Goal: Information Seeking & Learning: Learn about a topic

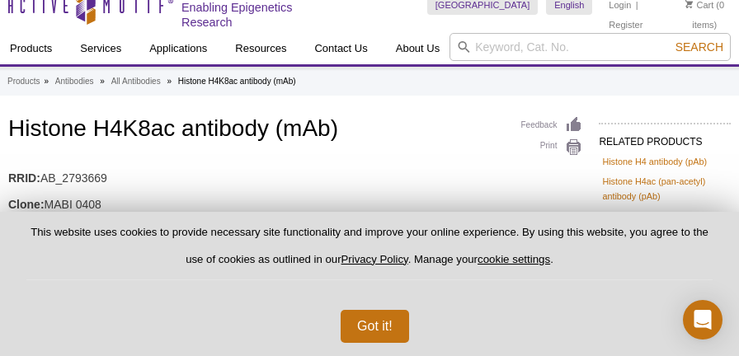
scroll to position [21, 0]
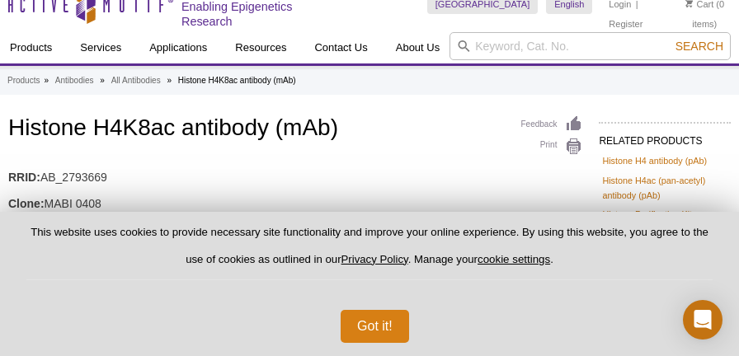
click at [361, 318] on button "Got it!" at bounding box center [374, 326] width 68 height 33
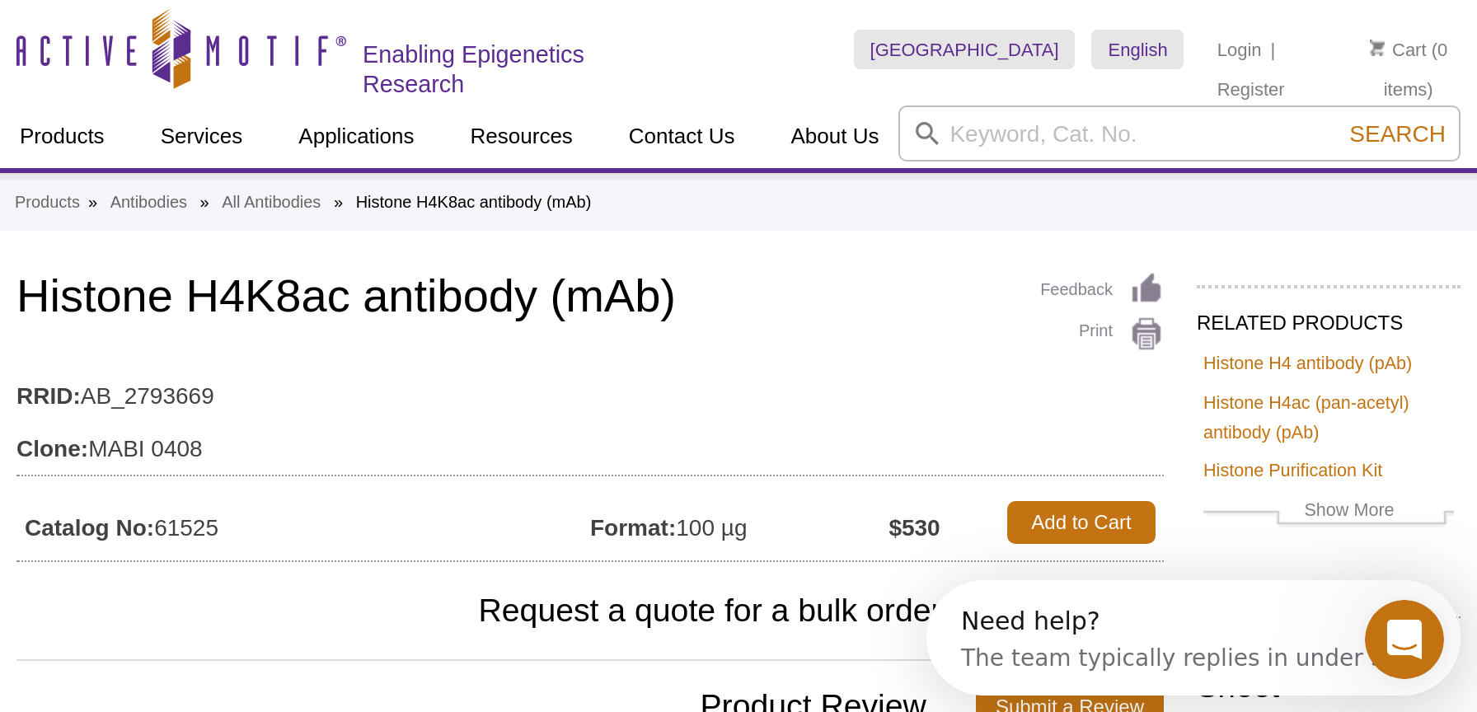
scroll to position [0, 0]
click at [141, 149] on h1 "Histone H4K8ac antibody (mAb)" at bounding box center [295, 150] width 574 height 28
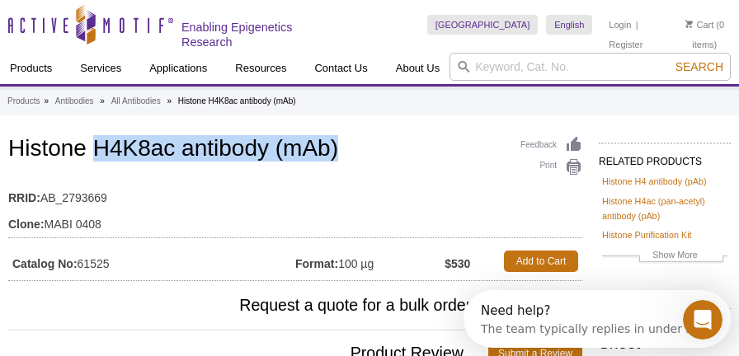
drag, startPoint x: 141, startPoint y: 149, endPoint x: 336, endPoint y: 157, distance: 195.5
click at [336, 157] on h1 "Histone H4K8ac antibody (mAb)" at bounding box center [295, 150] width 574 height 28
click at [339, 153] on h1 "Histone H4K8ac antibody (mAb)" at bounding box center [295, 150] width 574 height 28
drag, startPoint x: 339, startPoint y: 153, endPoint x: 49, endPoint y: 150, distance: 289.4
click at [49, 150] on h1 "Histone H4K8ac antibody (mAb)" at bounding box center [295, 150] width 574 height 28
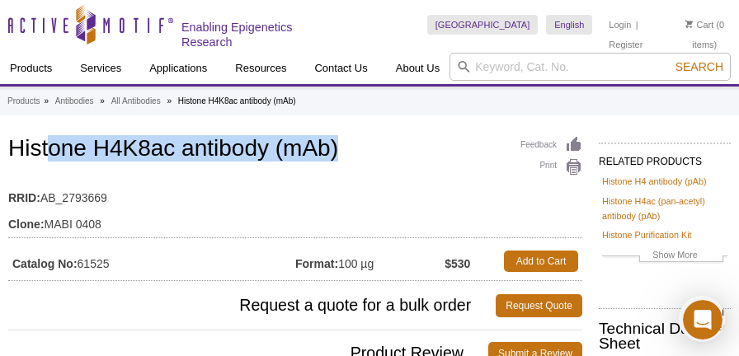
click at [49, 150] on h1 "Histone H4K8ac antibody (mAb)" at bounding box center [295, 150] width 574 height 28
drag, startPoint x: 49, startPoint y: 150, endPoint x: 330, endPoint y: 153, distance: 280.3
click at [330, 153] on h1 "Histone H4K8ac antibody (mAb)" at bounding box center [295, 150] width 574 height 28
click at [336, 150] on h1 "Histone H4K8ac antibody (mAb)" at bounding box center [295, 150] width 574 height 28
drag, startPoint x: 336, startPoint y: 150, endPoint x: 72, endPoint y: 146, distance: 264.6
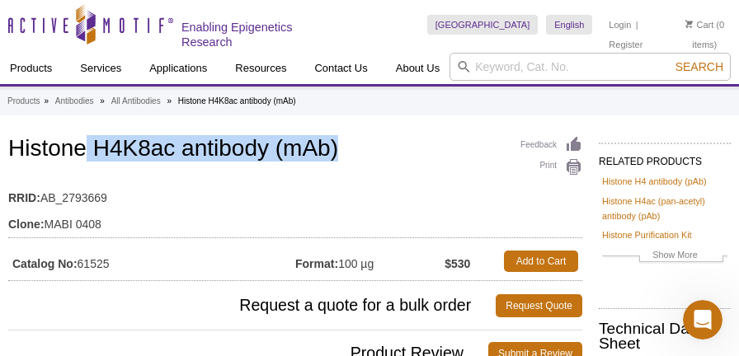
click at [74, 145] on h1 "Histone H4K8ac antibody (mAb)" at bounding box center [295, 150] width 574 height 28
click at [72, 146] on h1 "Histone H4K8ac antibody (mAb)" at bounding box center [295, 150] width 574 height 28
drag, startPoint x: 72, startPoint y: 146, endPoint x: 328, endPoint y: 147, distance: 256.4
click at [328, 147] on h1 "Histone H4K8ac antibody (mAb)" at bounding box center [295, 150] width 574 height 28
